Goal: Information Seeking & Learning: Learn about a topic

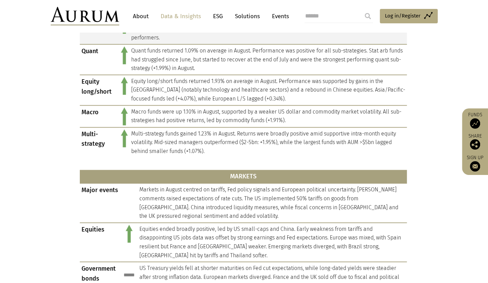
scroll to position [411, 0]
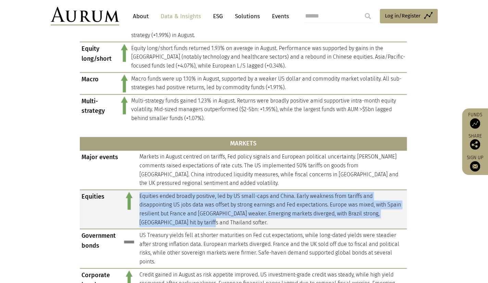
drag, startPoint x: 205, startPoint y: 222, endPoint x: 140, endPoint y: 195, distance: 70.3
click at [140, 195] on td "Equities ended broadly positive, led by US small-caps and China. Early weakness…" at bounding box center [272, 208] width 269 height 39
copy td "Equities ended broadly positive, led by US small-caps and China. Early weakness…"
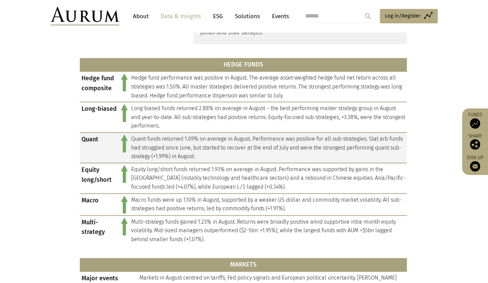
scroll to position [274, 0]
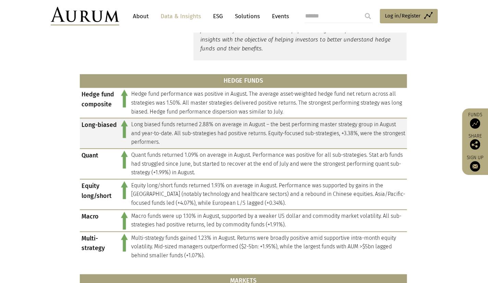
click at [217, 138] on td "Long biased funds returned 2.88% on average in August – the best performing mas…" at bounding box center [267, 133] width 277 height 30
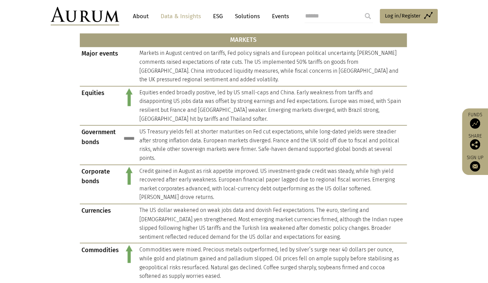
scroll to position [548, 0]
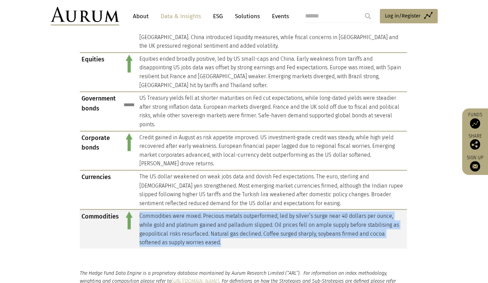
drag, startPoint x: 138, startPoint y: 215, endPoint x: 224, endPoint y: 243, distance: 90.4
click at [224, 243] on td "Commodities were mixed. Precious metals outperformed, led by silver’s surge nea…" at bounding box center [272, 228] width 269 height 39
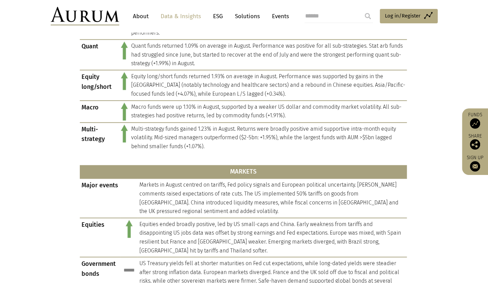
scroll to position [377, 0]
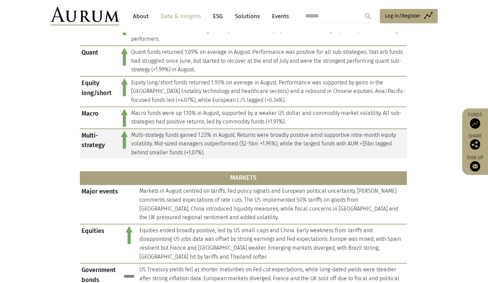
click at [225, 149] on td "Multi-strategy funds gained 1.23% in August. Returns were broadly positive amid…" at bounding box center [267, 143] width 277 height 30
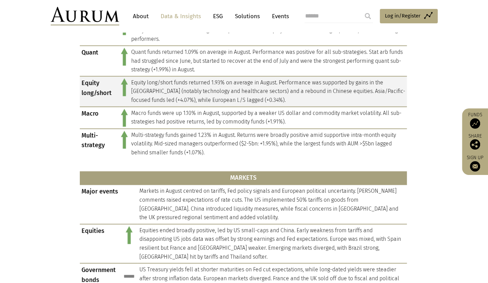
click at [173, 89] on td "Equity long/short funds returned 1.93% on average in August. Performance was su…" at bounding box center [267, 91] width 277 height 30
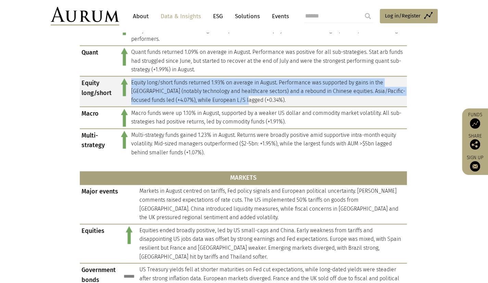
drag, startPoint x: 132, startPoint y: 83, endPoint x: 251, endPoint y: 101, distance: 120.6
click at [251, 101] on td "Equity long/short funds returned 1.93% on average in August. Performance was su…" at bounding box center [267, 91] width 277 height 30
copy td "Equity long/short funds returned 1.93% on average in August. Performance was su…"
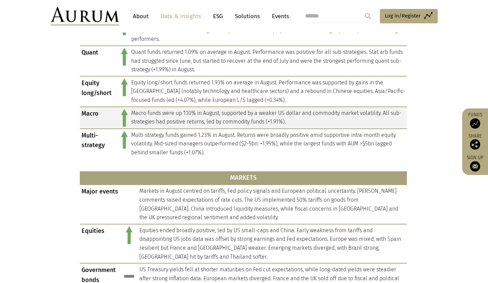
click at [204, 118] on td "Macro funds were up 1.10% in August, supported by a weaker US dollar and commod…" at bounding box center [267, 118] width 277 height 22
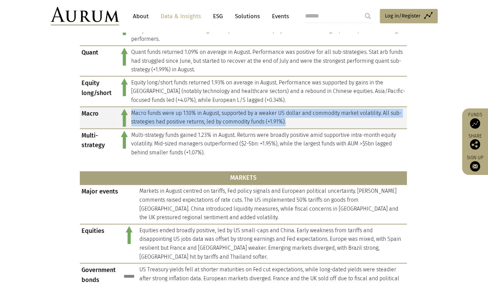
drag, startPoint x: 287, startPoint y: 117, endPoint x: 130, endPoint y: 114, distance: 157.2
click at [130, 114] on td "Macro funds were up 1.10% in August, supported by a weaker US dollar and commod…" at bounding box center [267, 118] width 277 height 22
copy td "Macro funds were up 1.10% in August, supported by a weaker US dollar and commod…"
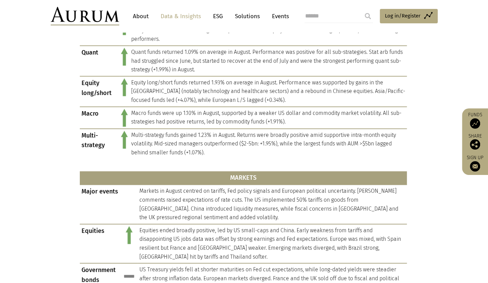
click at [50, 116] on section "HEDGE FUNDS Hedge fund composite Hedge fund performance was positive in August.…" at bounding box center [244, 194] width 488 height 456
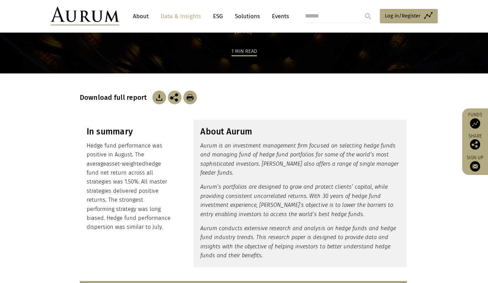
scroll to position [68, 0]
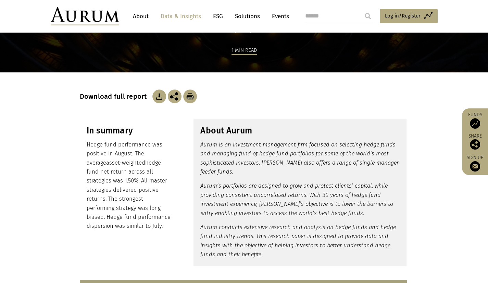
click at [158, 96] on img at bounding box center [159, 96] width 14 height 14
